Goal: Transaction & Acquisition: Purchase product/service

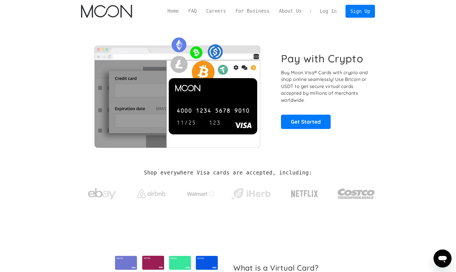
click at [327, 10] on link "Log In" at bounding box center [328, 11] width 26 height 12
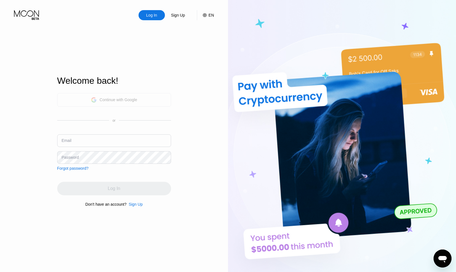
click at [107, 97] on div "Continue with Google" at bounding box center [114, 99] width 46 height 9
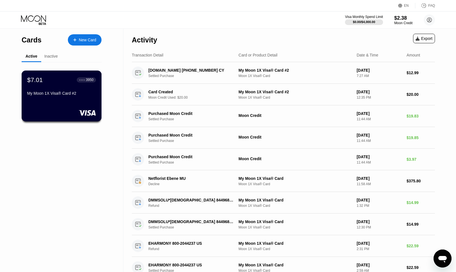
click at [59, 86] on div "$7.01 ● ● ● ● 3950 My Moon 1X Visa® Card #2" at bounding box center [61, 87] width 69 height 22
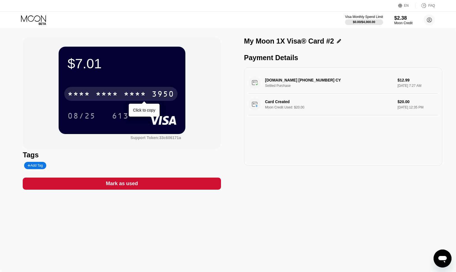
click at [119, 98] on div "* * * * * * * * * * * * 3950" at bounding box center [120, 94] width 113 height 14
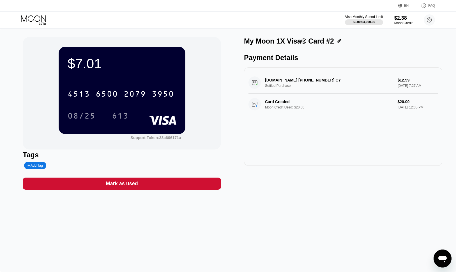
click at [312, 88] on div "BUMPY.APP +17869843548 CY Settled Purchase $12.99 Jul 11, 2025 7:27 AM" at bounding box center [343, 83] width 189 height 22
click at [38, 22] on icon at bounding box center [34, 20] width 26 height 10
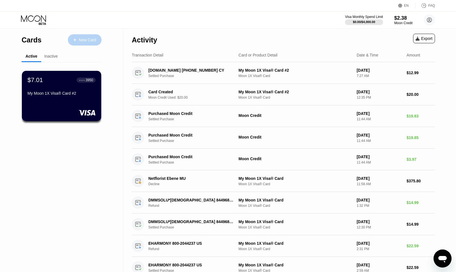
click at [84, 41] on div "New Card" at bounding box center [87, 40] width 17 height 5
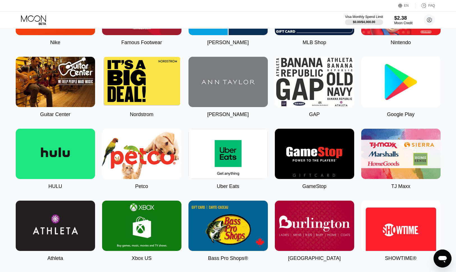
scroll to position [208, 0]
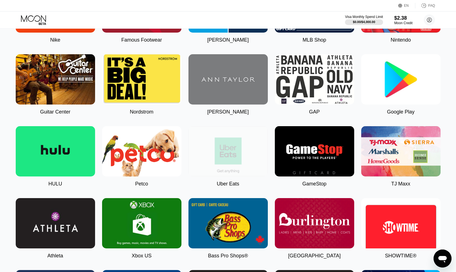
click at [235, 155] on img at bounding box center [228, 151] width 79 height 50
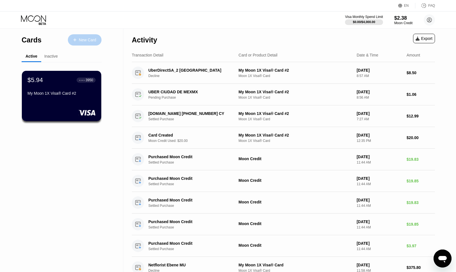
click at [82, 40] on div "New Card" at bounding box center [87, 40] width 17 height 5
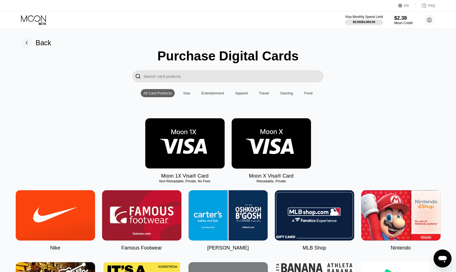
click at [183, 143] on img at bounding box center [184, 143] width 79 height 50
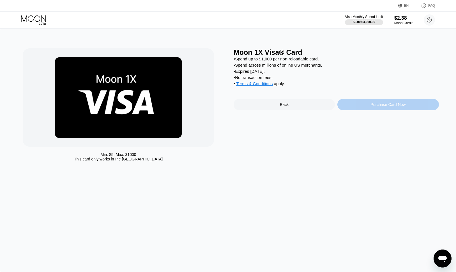
click at [381, 107] on div "Purchase Card Now" at bounding box center [388, 104] width 35 height 4
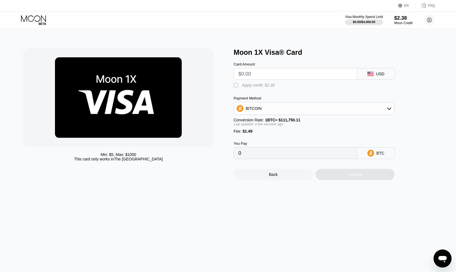
click at [291, 76] on input "text" at bounding box center [296, 73] width 114 height 11
type input "$3"
type input "0.00004018"
type input "$30"
type input "0.00028179"
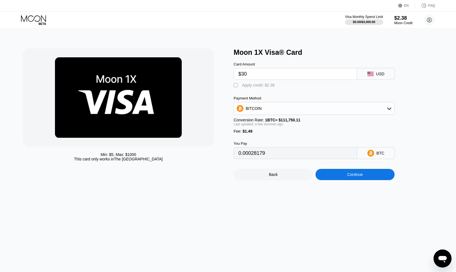
type input "$30"
click at [353, 178] on div "Continue" at bounding box center [355, 174] width 79 height 11
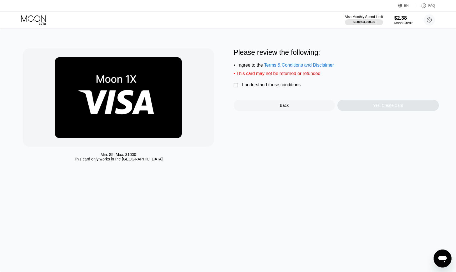
click at [254, 82] on div "Please review the following: • I agree to the Terms & Conditions and Disclaimer…" at bounding box center [336, 79] width 205 height 63
click at [244, 87] on div "I understand these conditions" at bounding box center [271, 84] width 59 height 5
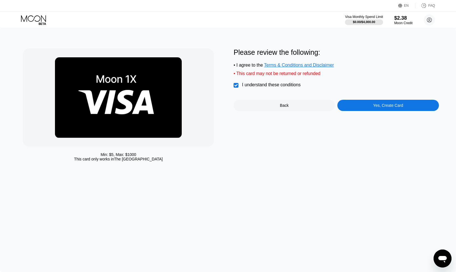
click at [386, 111] on div "Yes, Create Card" at bounding box center [388, 105] width 101 height 11
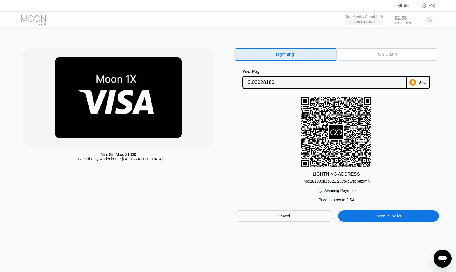
click at [418, 85] on div "BTC" at bounding box center [419, 82] width 24 height 13
click at [340, 132] on icon at bounding box center [337, 132] width 14 height 14
click at [379, 55] on div "On-Chain" at bounding box center [387, 55] width 19 height 6
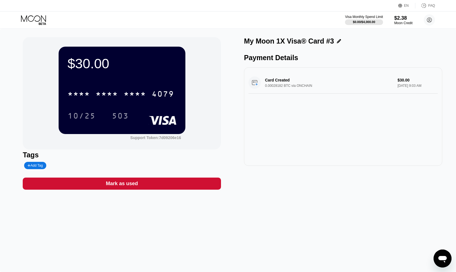
click at [123, 78] on div "$30.00 * * * * * * * * * * * * 4079 10/25 503" at bounding box center [122, 90] width 127 height 87
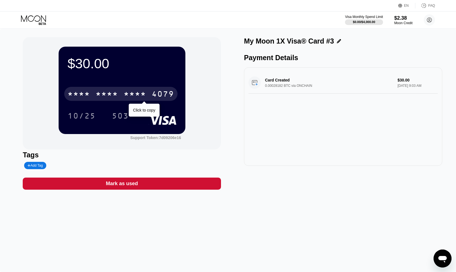
click at [122, 93] on div "* * * * * * * * * * * * 4079" at bounding box center [120, 94] width 113 height 14
click at [131, 92] on div "2487" at bounding box center [135, 94] width 22 height 9
click at [131, 92] on div "* * * *" at bounding box center [135, 94] width 22 height 9
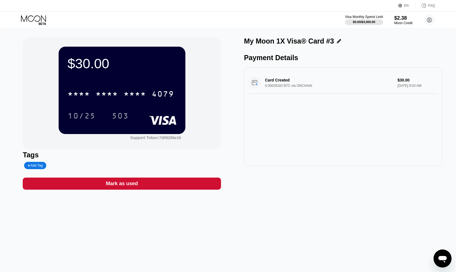
click at [145, 72] on div "$30.00 * * * * * * * * * * * * 4079 10/25 503" at bounding box center [122, 90] width 127 height 87
click at [123, 81] on div "$30.00 * * * * * * * * * * * * 4079 10/25 503" at bounding box center [122, 90] width 127 height 87
click at [35, 17] on icon at bounding box center [34, 20] width 26 height 10
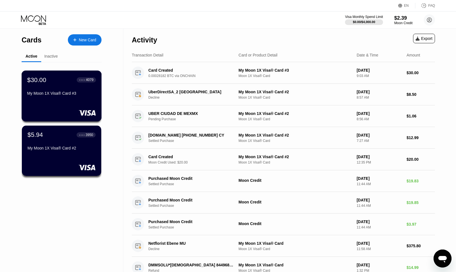
click at [55, 97] on div "My Moon 1X Visa® Card #3" at bounding box center [61, 94] width 69 height 7
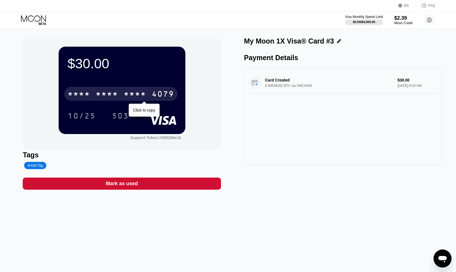
click at [113, 92] on div "* * * *" at bounding box center [107, 94] width 22 height 9
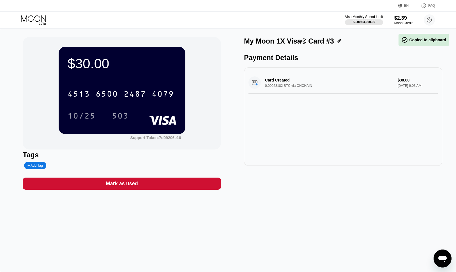
click at [140, 106] on div "4513 6500 2487 4079 10/25 503" at bounding box center [122, 99] width 109 height 33
click at [132, 91] on div "2487" at bounding box center [135, 94] width 22 height 9
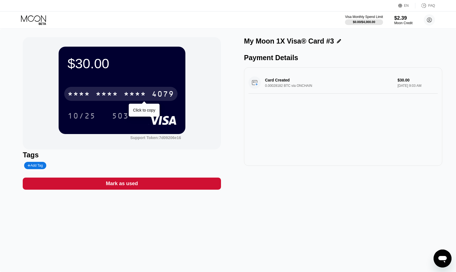
click at [129, 95] on div "* * * *" at bounding box center [135, 94] width 22 height 9
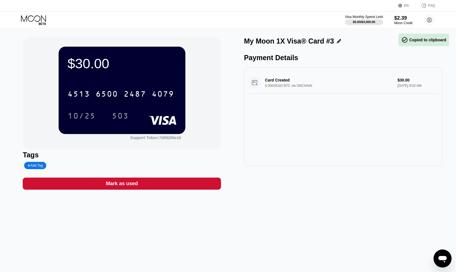
click at [138, 108] on div "4513 6500 2487 4079 10/25 503" at bounding box center [122, 99] width 109 height 33
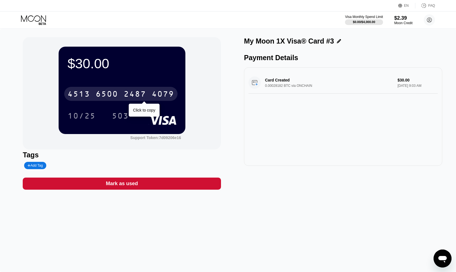
click at [141, 100] on div "4513 6500 2487 4079" at bounding box center [120, 94] width 113 height 14
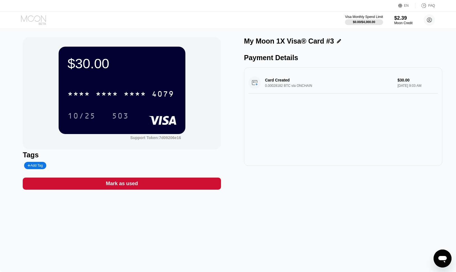
click at [38, 15] on icon at bounding box center [33, 18] width 25 height 6
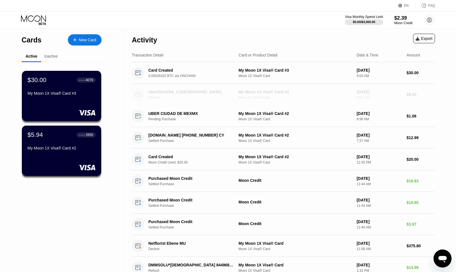
click at [196, 97] on div "Decline" at bounding box center [194, 97] width 92 height 4
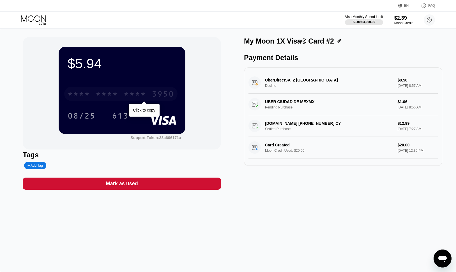
click at [128, 94] on div "* * * *" at bounding box center [135, 94] width 22 height 9
click at [35, 20] on icon at bounding box center [33, 18] width 25 height 6
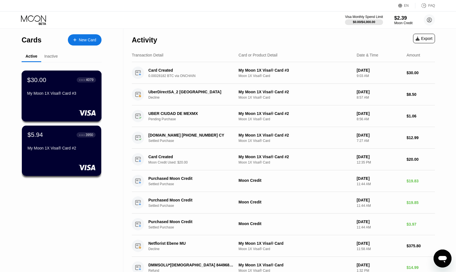
click at [41, 103] on div "$30.00 ● ● ● ● 4079 My Moon 1X Visa® Card #3" at bounding box center [62, 95] width 80 height 51
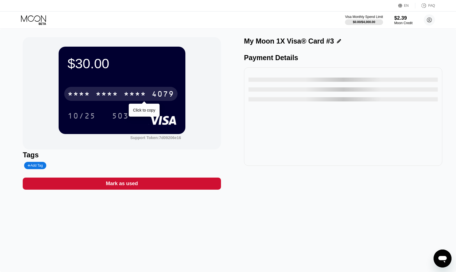
click at [123, 95] on div "* * * * * * * * * * * * 4079" at bounding box center [120, 94] width 113 height 14
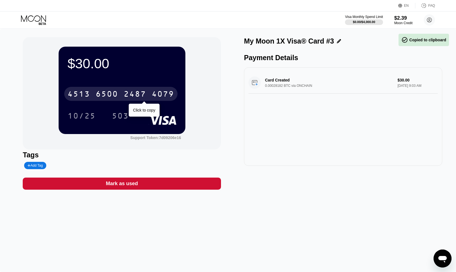
click at [136, 110] on div "503" at bounding box center [124, 116] width 25 height 14
click at [128, 98] on div "2487" at bounding box center [135, 94] width 22 height 9
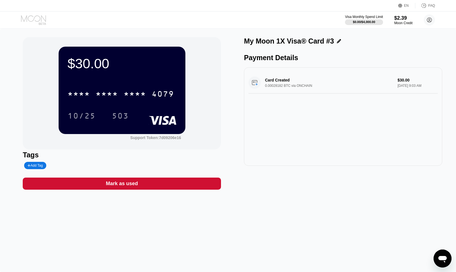
click at [31, 20] on icon at bounding box center [34, 20] width 26 height 10
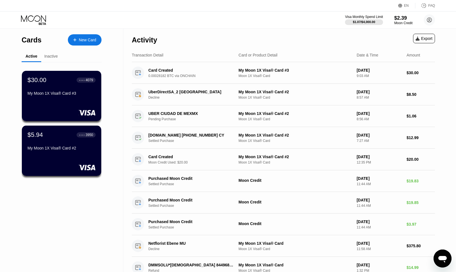
click at [54, 54] on div "Inactive" at bounding box center [50, 56] width 13 height 4
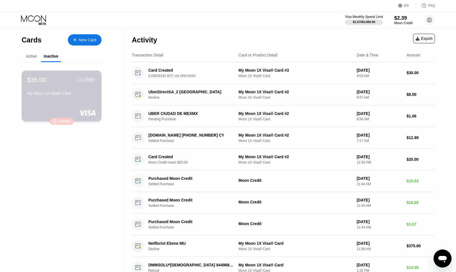
click at [58, 104] on div "$35.00 ● ● ● ● 7658 My Moon 1X Visa® Card  Expired" at bounding box center [62, 95] width 80 height 51
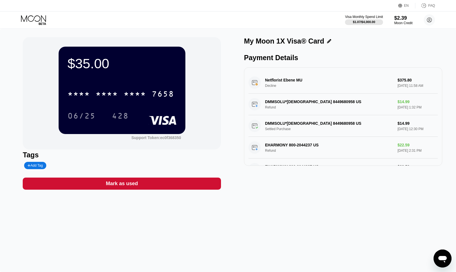
click at [37, 18] on icon at bounding box center [34, 20] width 26 height 10
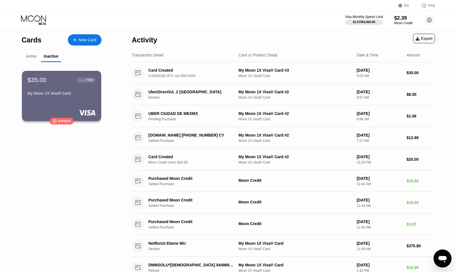
click at [29, 55] on div "Active" at bounding box center [31, 56] width 11 height 4
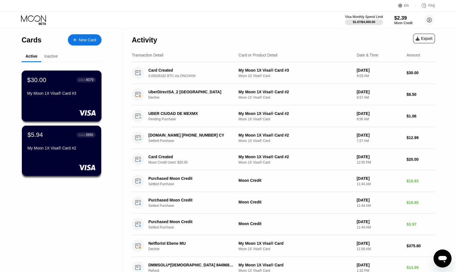
click at [71, 101] on div "$30.00 ● ● ● ● 4079 My Moon 1X Visa® Card #3" at bounding box center [62, 95] width 80 height 51
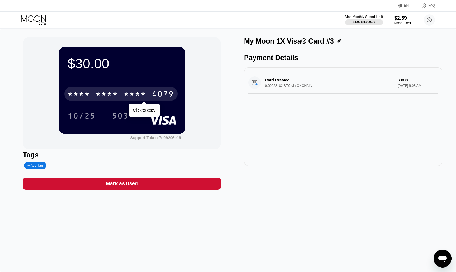
click at [139, 95] on div "* * * *" at bounding box center [135, 94] width 22 height 9
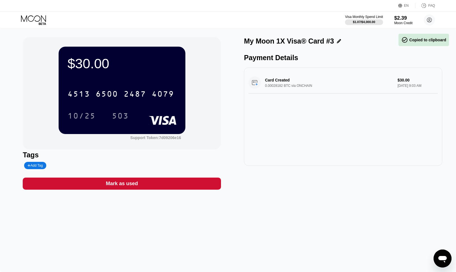
click at [142, 111] on div "10/25 503" at bounding box center [122, 116] width 109 height 14
click at [447, 261] on icon "Open messaging window" at bounding box center [443, 258] width 10 height 10
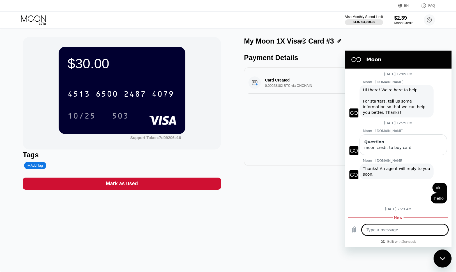
scroll to position [36, 0]
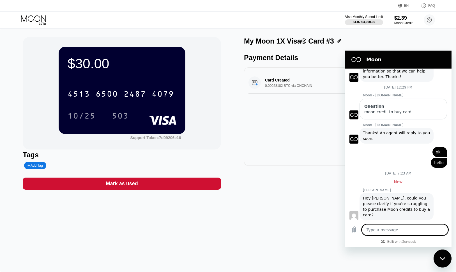
click at [390, 232] on textarea at bounding box center [405, 229] width 86 height 11
type textarea "h"
type textarea "x"
type textarea "he"
type textarea "x"
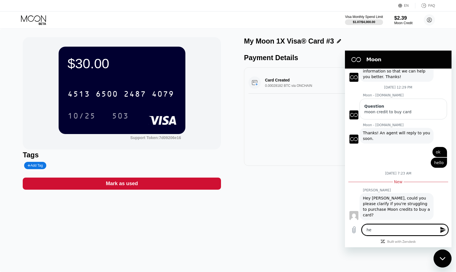
type textarea "hey"
type textarea "x"
type textarea "hey"
type textarea "x"
type textarea "hey."
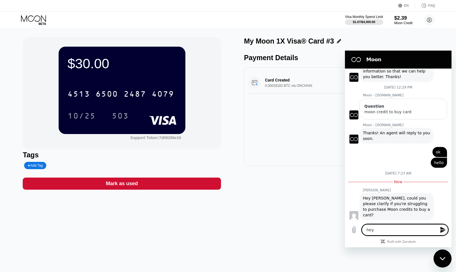
type textarea "x"
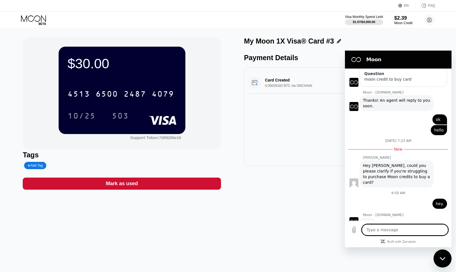
scroll to position [68, 0]
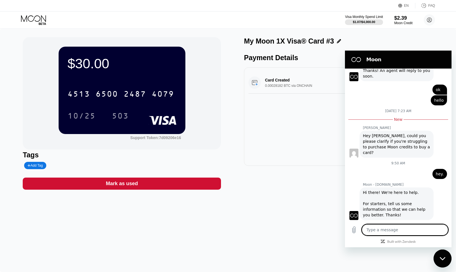
type textarea "x"
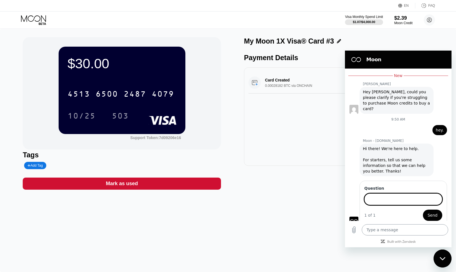
scroll to position [141, 0]
type input "my card"
click at [423, 210] on button "Send" at bounding box center [432, 215] width 19 height 11
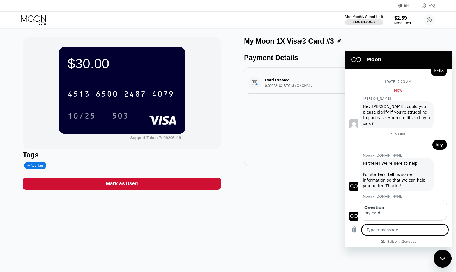
scroll to position [134, 0]
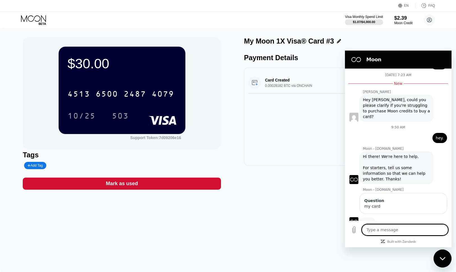
type textarea "x"
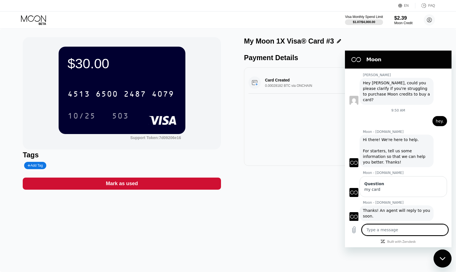
scroll to position [152, 0]
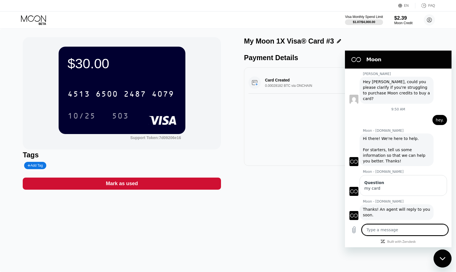
click at [390, 228] on textarea at bounding box center [405, 229] width 86 height 11
type textarea "o"
type textarea "x"
type textarea "oh"
type textarea "x"
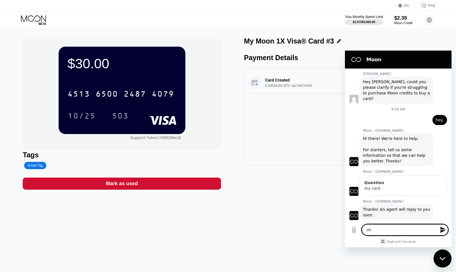
type textarea "oh"
type textarea "x"
type textarea "oh o"
type textarea "x"
type textarea "oh ok"
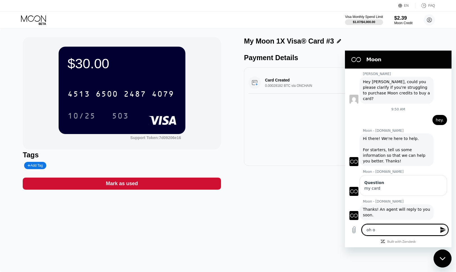
type textarea "x"
type textarea "oh ok"
type textarea "x"
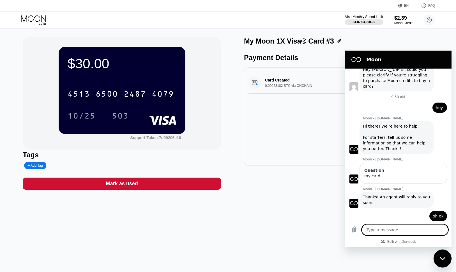
scroll to position [165, 0]
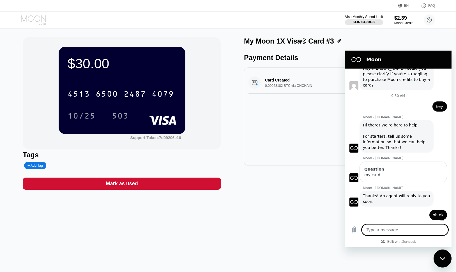
click at [36, 19] on icon at bounding box center [34, 20] width 26 height 10
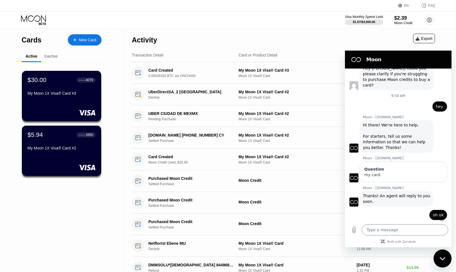
type textarea "x"
